Goal: Navigation & Orientation: Find specific page/section

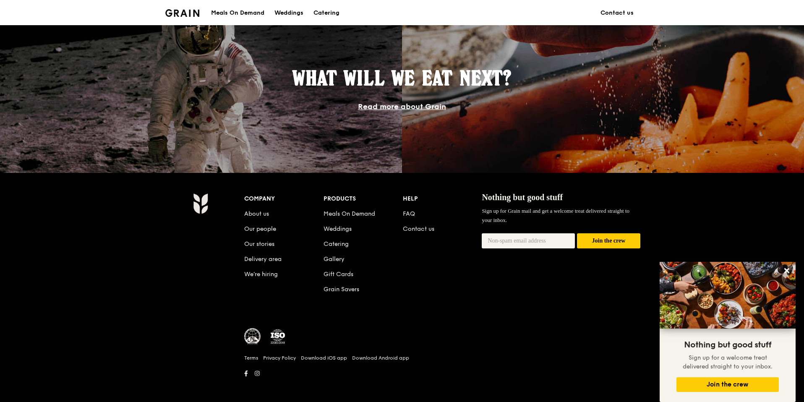
scroll to position [724, 0]
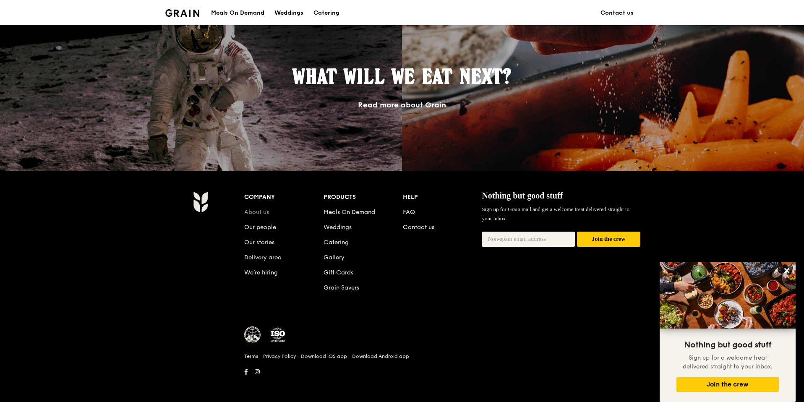
click at [258, 211] on link "About us" at bounding box center [256, 212] width 25 height 7
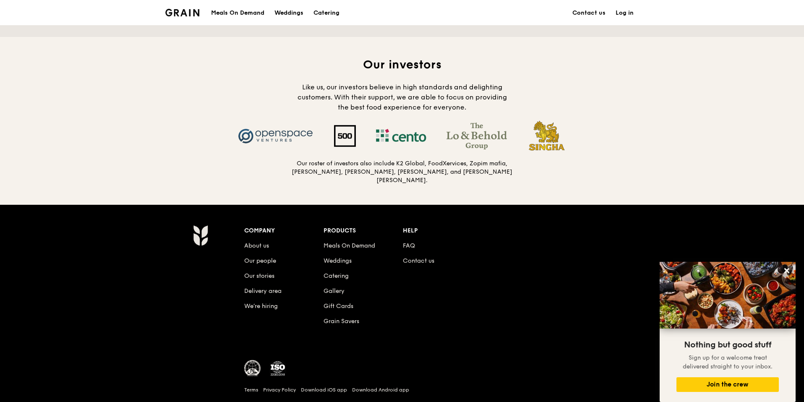
scroll to position [815, 0]
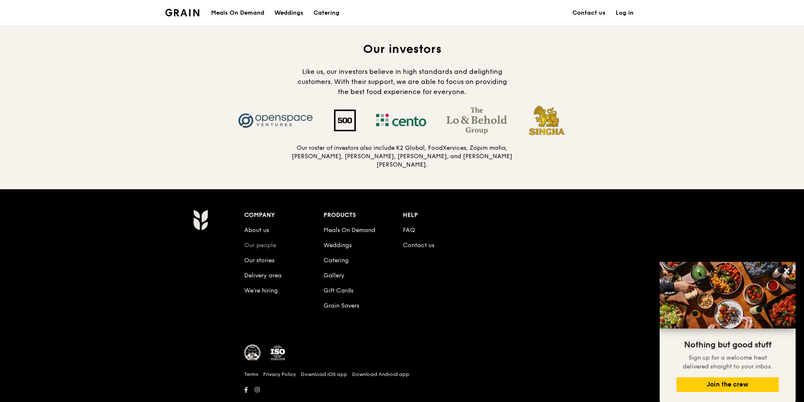
click at [257, 242] on link "Our people" at bounding box center [260, 245] width 32 height 7
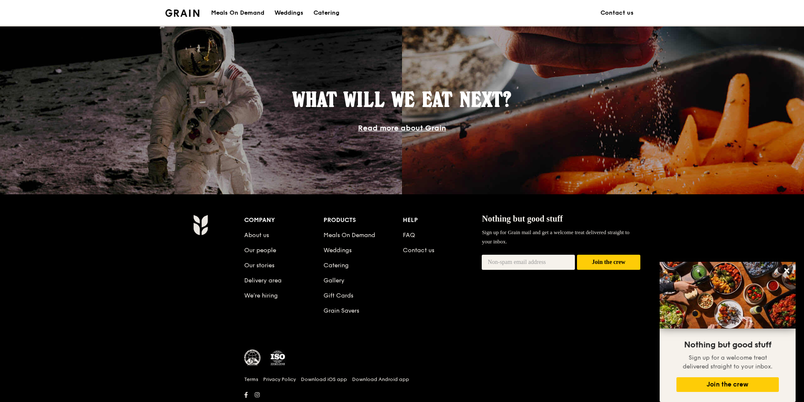
scroll to position [704, 0]
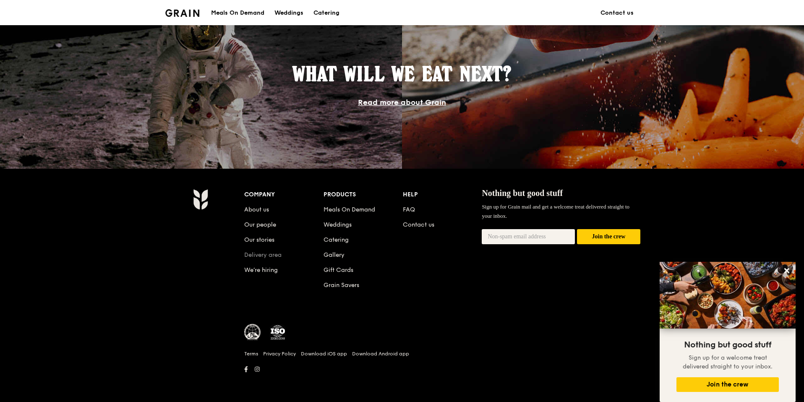
click at [260, 255] on link "Delivery area" at bounding box center [262, 254] width 37 height 7
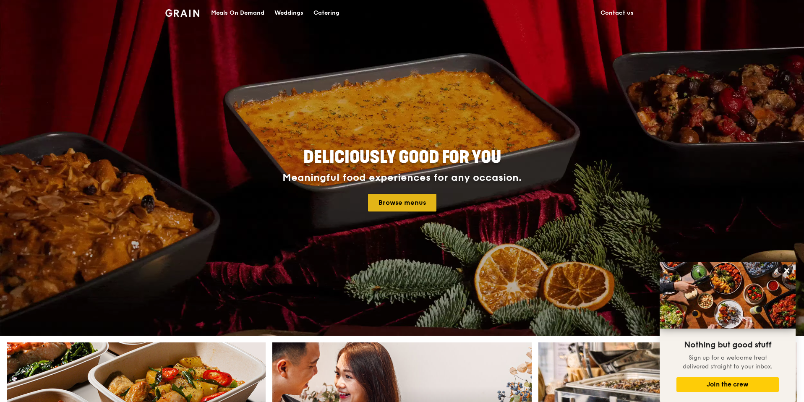
click at [412, 202] on link "Browse menus" at bounding box center [402, 203] width 68 height 18
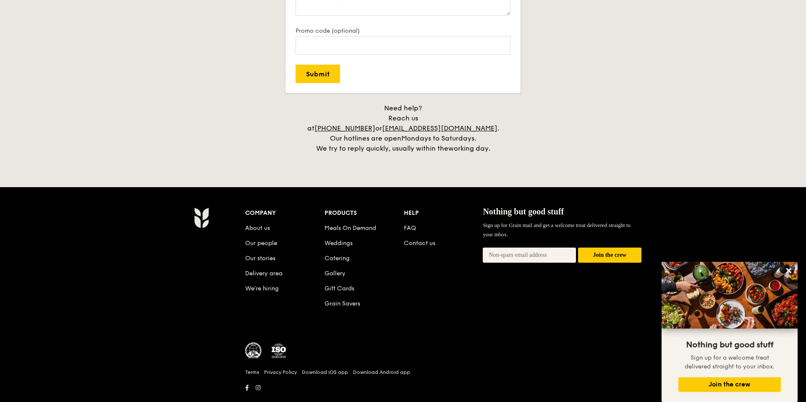
scroll to position [1874, 0]
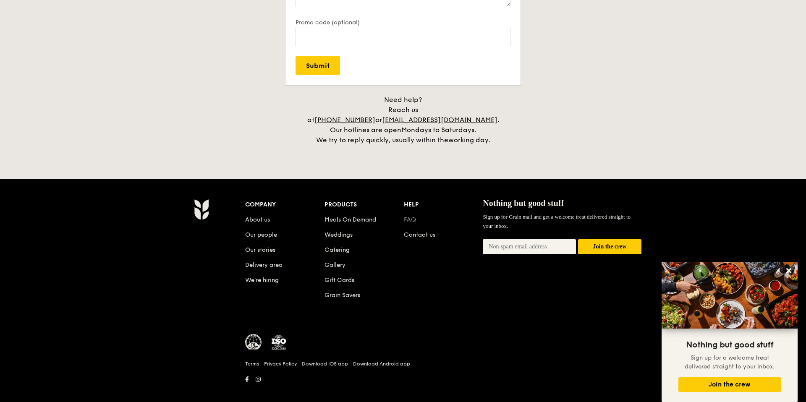
click at [409, 216] on link "FAQ" at bounding box center [410, 219] width 12 height 7
click at [251, 216] on link "About us" at bounding box center [257, 219] width 25 height 7
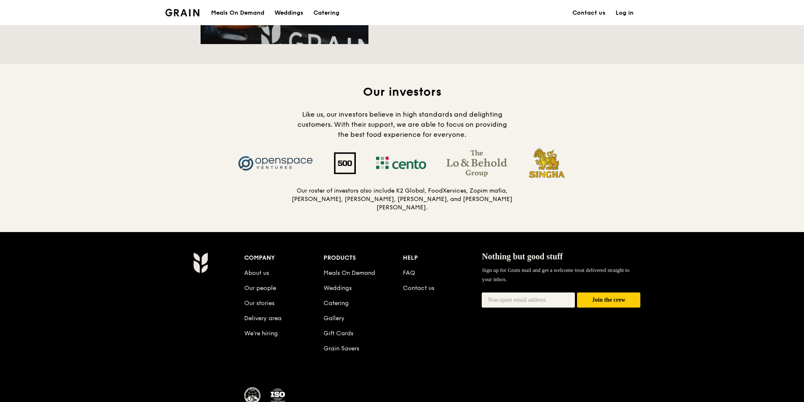
scroll to position [773, 0]
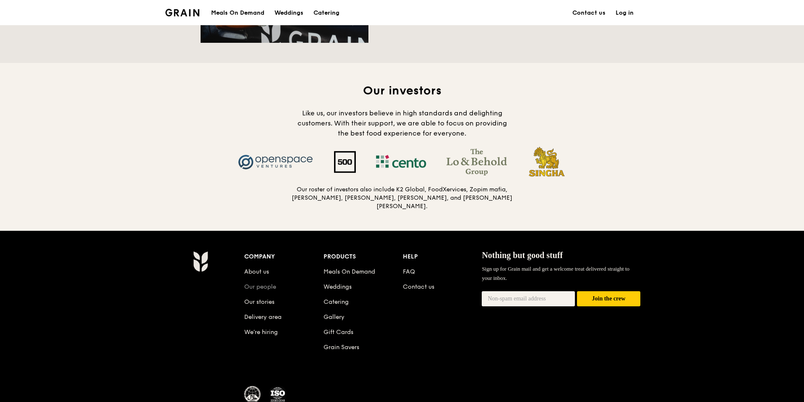
click at [256, 283] on link "Our people" at bounding box center [260, 286] width 32 height 7
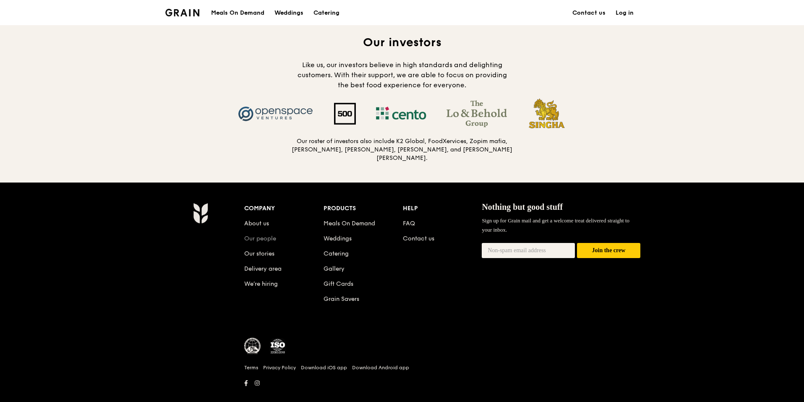
scroll to position [827, 0]
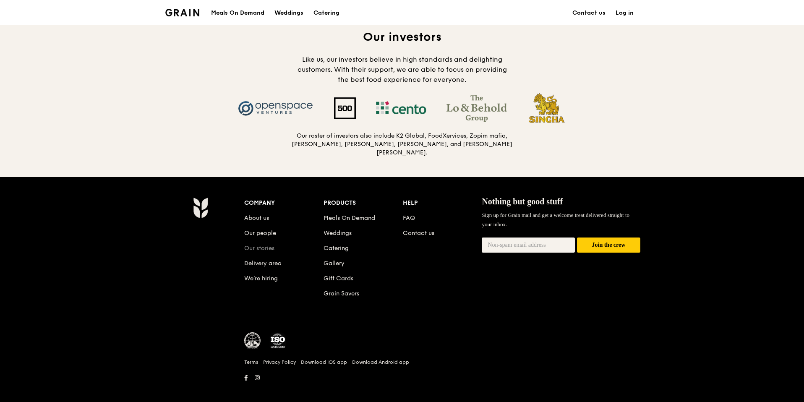
click at [256, 245] on link "Our stories" at bounding box center [259, 248] width 30 height 7
click at [356, 215] on link "Meals On Demand" at bounding box center [350, 218] width 52 height 7
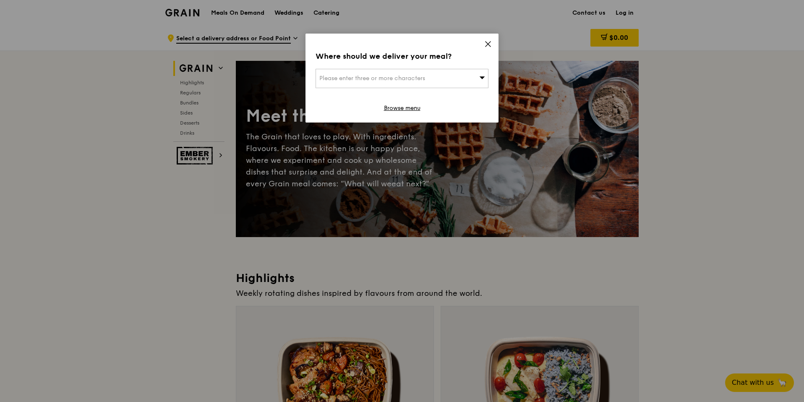
click at [487, 46] on icon at bounding box center [488, 44] width 8 height 8
